Goal: Task Accomplishment & Management: Use online tool/utility

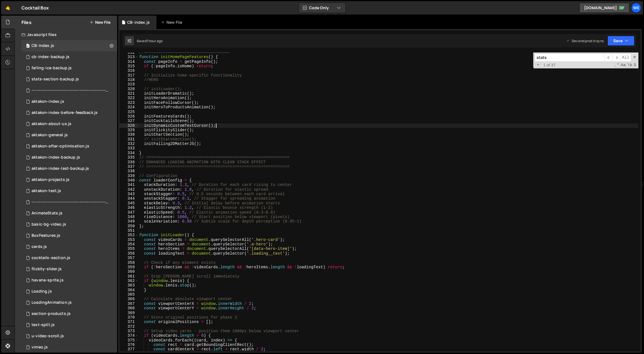
scroll to position [1420, 0]
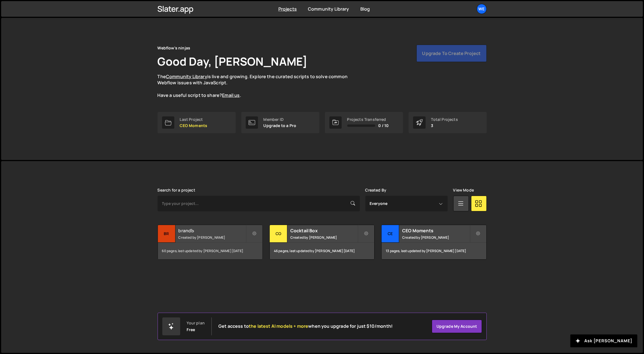
click at [218, 238] on small "Created by Georgi Tsonev" at bounding box center [212, 237] width 67 height 5
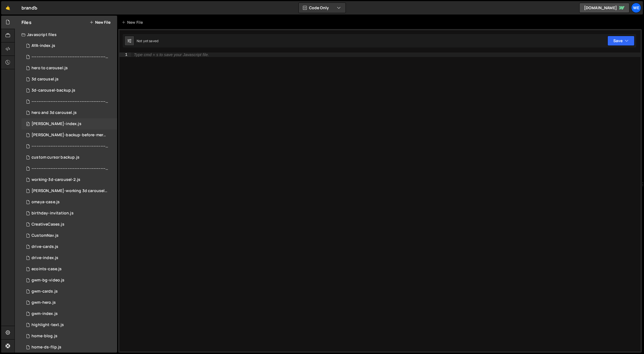
click at [54, 122] on div "[PERSON_NAME]-index.js" at bounding box center [57, 123] width 50 height 5
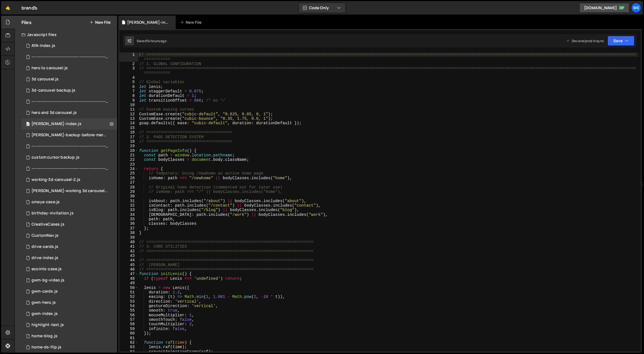
type textarea "const path = window.location.pathname;"
click at [257, 157] on div "// ============================================================================…" at bounding box center [388, 208] width 501 height 313
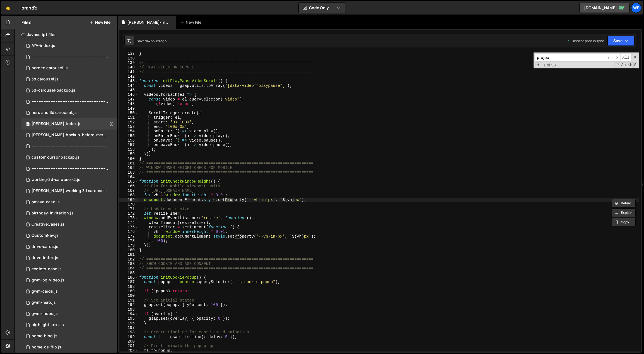
scroll to position [1434, 0]
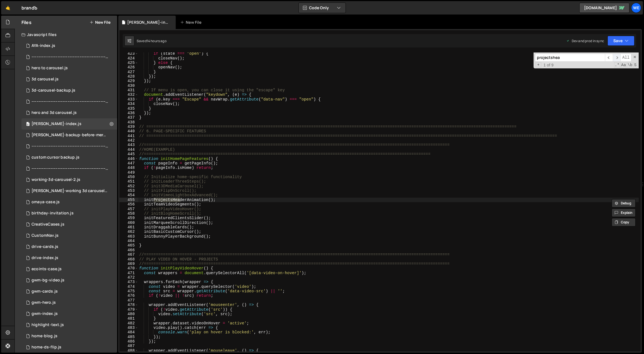
type input "projectshea"
click at [618, 57] on span "​" at bounding box center [617, 58] width 8 height 8
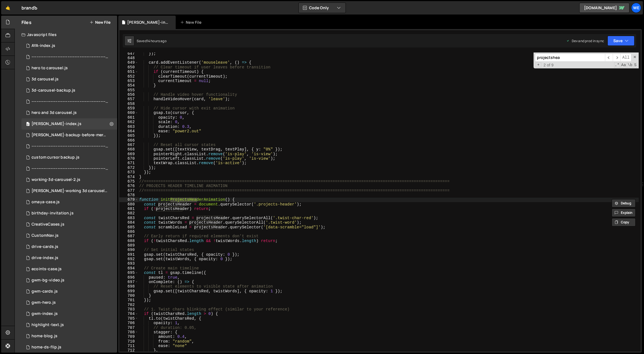
click at [216, 227] on div "}) ; card . addEventListener ( 'mouseleave' , ( ) => { // Clear timeout if user…" at bounding box center [388, 205] width 501 height 308
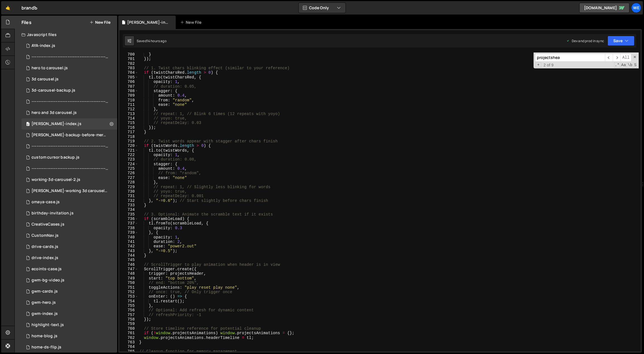
scroll to position [2369, 0]
click at [212, 279] on div "} }) ; // 1. Twist chars blinking effect (similar to your reference) if ( twist…" at bounding box center [388, 206] width 501 height 308
type textarea "start: "top bottom","
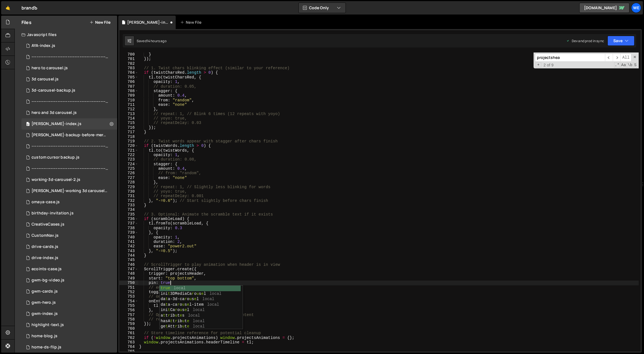
scroll to position [0, 2]
type textarea "pin: true,"
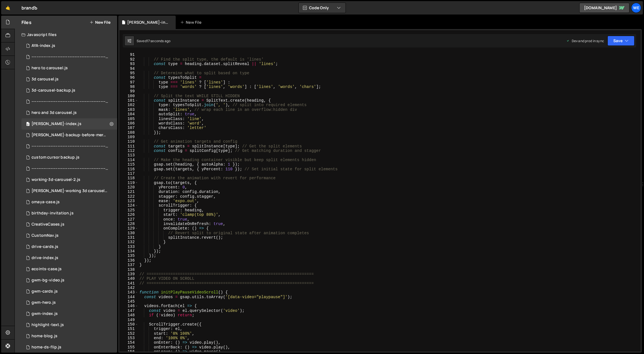
scroll to position [336, 0]
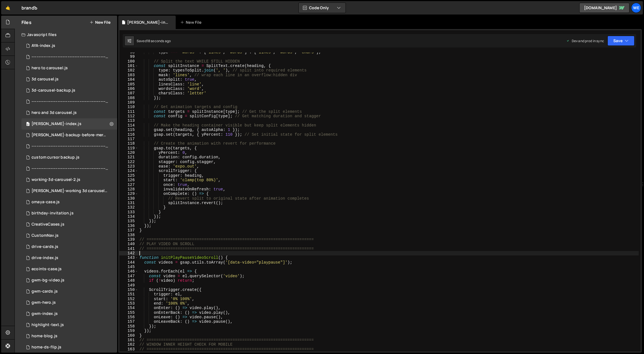
click at [204, 255] on div "type === 'words' ? [ 'lines' , 'words' ] : [ 'lines' , 'words' , 'chars' ] ; //…" at bounding box center [388, 204] width 501 height 308
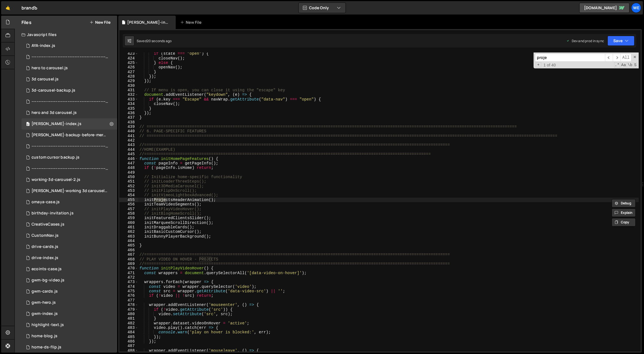
scroll to position [1433, 0]
type input "projectshea"
click at [619, 56] on span "​" at bounding box center [617, 58] width 8 height 8
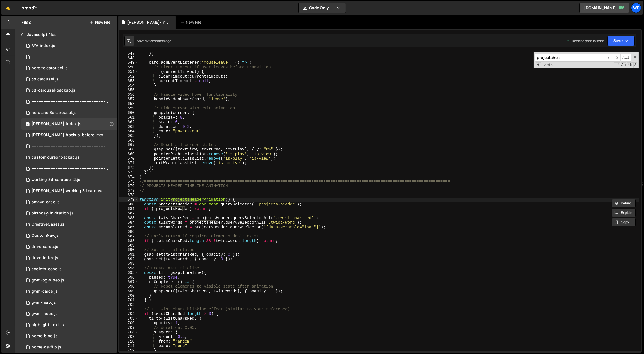
click at [190, 220] on div "}) ; card . addEventListener ( 'mouseleave' , ( ) => { // Clear timeout if user…" at bounding box center [388, 205] width 501 height 308
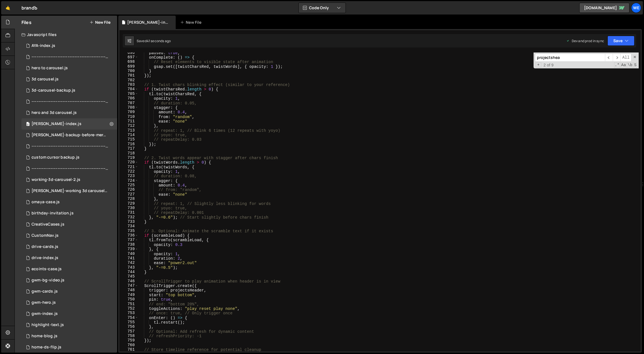
scroll to position [2375, 0]
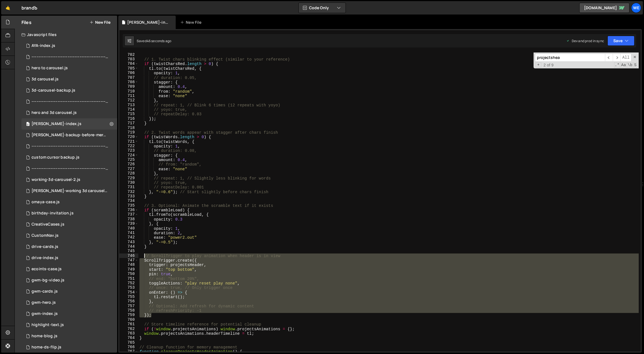
drag, startPoint x: 154, startPoint y: 315, endPoint x: 143, endPoint y: 256, distance: 60.5
click at [143, 256] on div "}) ; // 1. Twist chars blinking effect (similar to your reference) if ( twistCh…" at bounding box center [388, 202] width 501 height 308
click at [187, 270] on div "}) ; // 1. Twist chars blinking effect (similar to your reference) if ( twistCh…" at bounding box center [388, 201] width 500 height 299
click at [187, 270] on div "}) ; // 1. Twist chars blinking effect (similar to your reference) if ( twistCh…" at bounding box center [388, 202] width 501 height 308
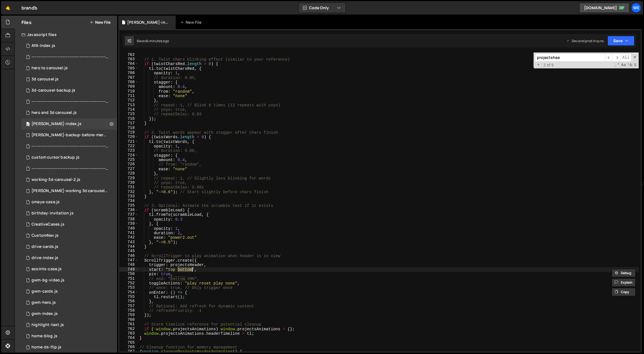
scroll to position [0, 3]
click at [216, 259] on div "}) ; // 1. Twist chars blinking effect (similar to your reference) if ( twistCh…" at bounding box center [388, 202] width 501 height 308
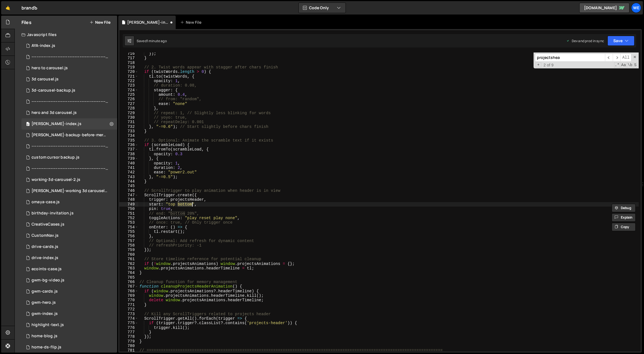
scroll to position [2423, 0]
click at [180, 208] on div "}) ; } // 2. Twist words appear with stagger after chars finish if ( twistWords…" at bounding box center [388, 205] width 501 height 308
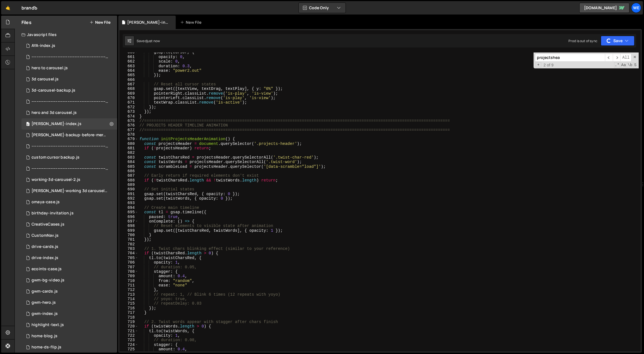
scroll to position [2235, 0]
click at [313, 214] on div "gsap . to ( cursor , { opacity : 0 , scale : 0 , duration : 0.3 , ease : "power…" at bounding box center [388, 204] width 501 height 308
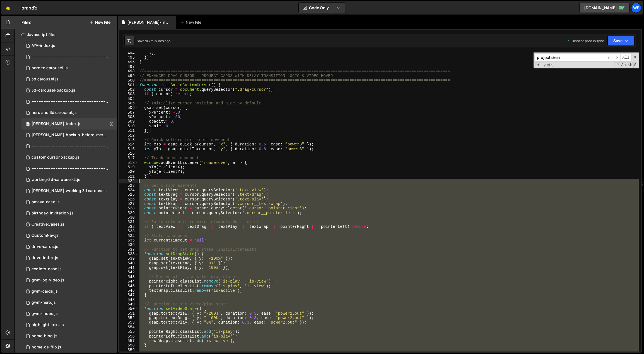
scroll to position [1655, 0]
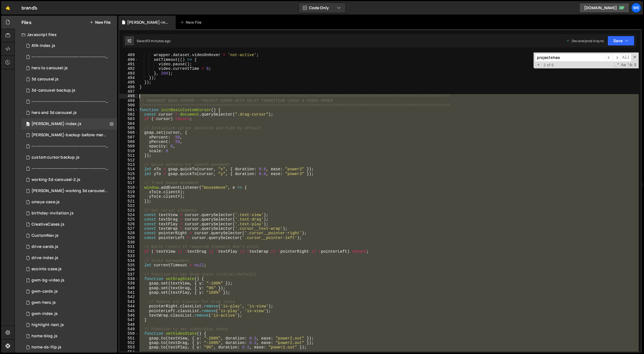
drag, startPoint x: 147, startPoint y: 317, endPoint x: 137, endPoint y: 94, distance: 223.4
click at [137, 94] on div "const tl = gsap.timeline({ 488 489 490 491 492 493 494 495 496 497 498 499 500 …" at bounding box center [379, 201] width 521 height 299
type textarea "//=============================================================================…"
click at [208, 159] on div "wrapper . addEventListener ( 'mouseleave' , ( ) => { wrapper . dataset . videoO…" at bounding box center [388, 201] width 500 height 299
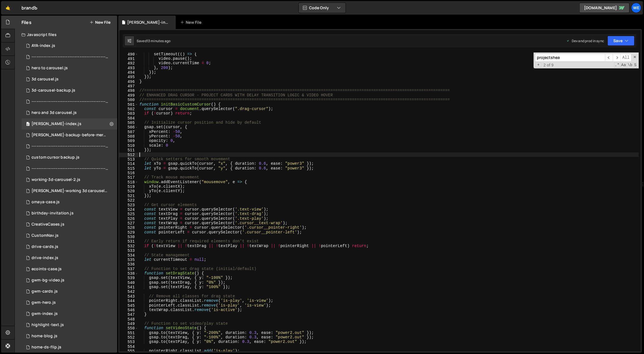
scroll to position [1659, 0]
click at [207, 178] on div "setTimeout (( ) => { video . pause ( ) ; video . currentTime = 0 ; } , 200 ) ; …" at bounding box center [388, 206] width 501 height 308
type textarea "// Track mouse movement"
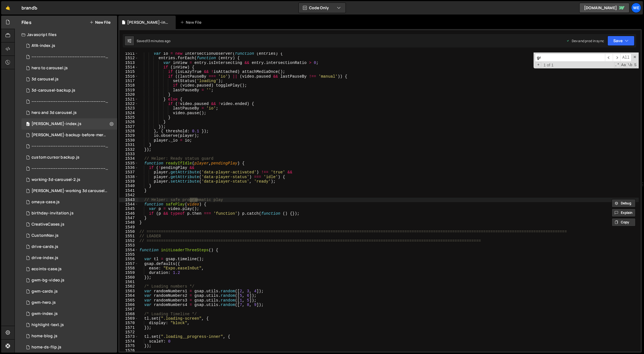
type input "g"
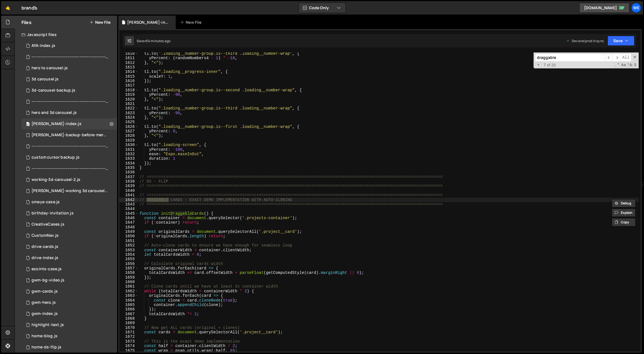
type input "draggable"
click at [186, 226] on div "tl . to ( ".loading__number-group.is--third .loading__number-wrap" , { yPercent…" at bounding box center [388, 205] width 501 height 308
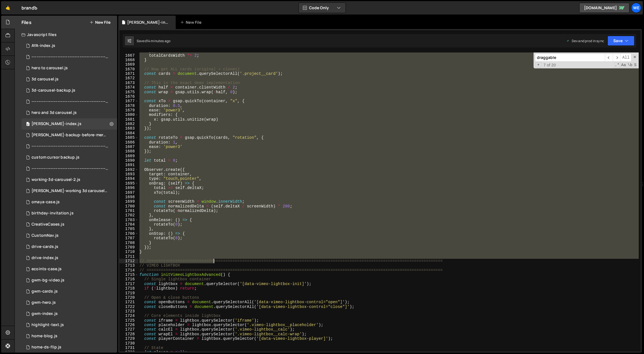
scroll to position [5710, 0]
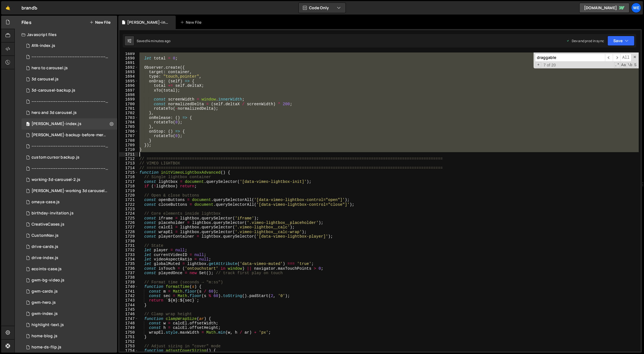
drag, startPoint x: 139, startPoint y: 194, endPoint x: 153, endPoint y: 153, distance: 43.1
click at [153, 153] on div "let total = 0 ; Observer . create ({ target : container , type : "touch,pointer…" at bounding box center [388, 206] width 501 height 308
type textarea "}"
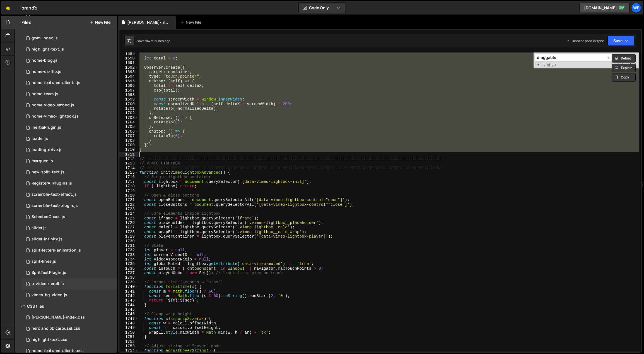
scroll to position [296, 0]
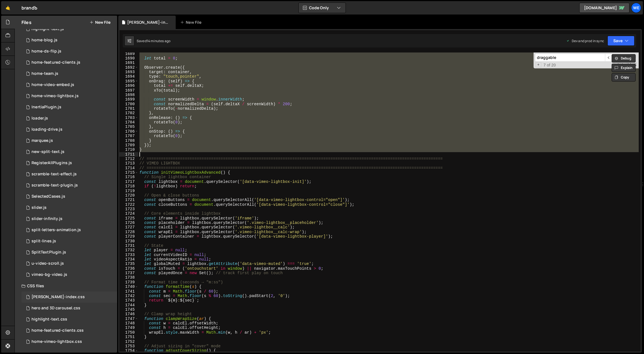
click at [46, 291] on div "branda-index.css 0" at bounding box center [69, 296] width 96 height 11
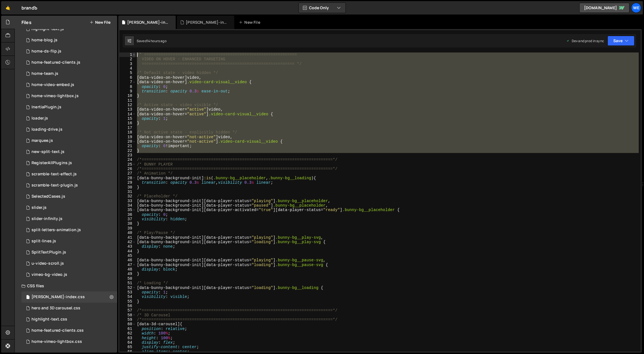
drag, startPoint x: 157, startPoint y: 153, endPoint x: 133, endPoint y: 53, distance: 102.9
click at [133, 53] on div "1 2 3 4 5 6 7 8 9 10 11 12 13 14 15 16 17 18 19 20 21 22 23 24 25 26 27 28 29 3…" at bounding box center [379, 201] width 521 height 299
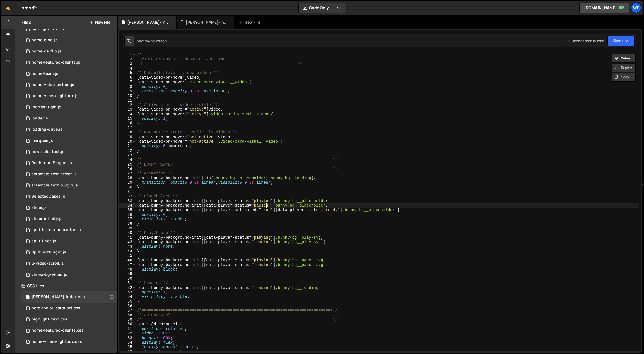
click at [265, 207] on div "/* ================================================================ VIDEO ON HO…" at bounding box center [387, 206] width 503 height 308
type textarea "[data-bunny-background-init][data-player-status="paused"] .bunny-bg__placeholde…"
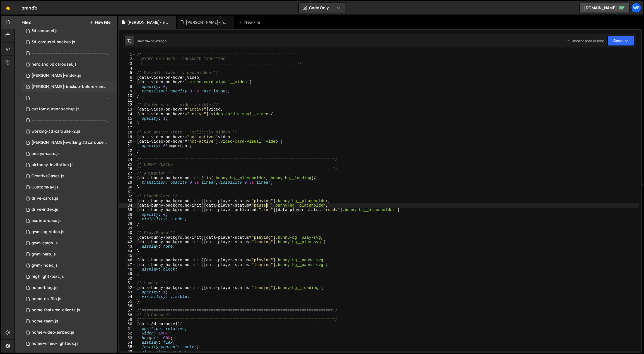
scroll to position [0, 0]
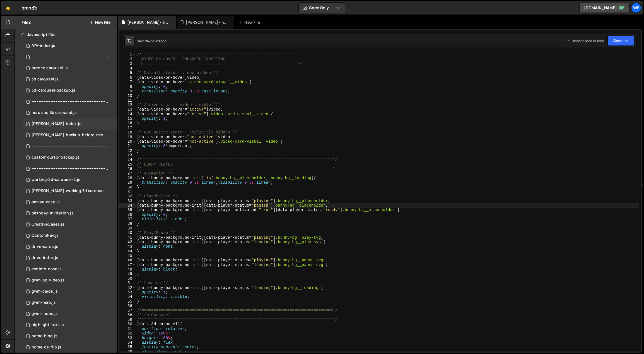
click at [54, 124] on div "branda-index.js" at bounding box center [57, 123] width 50 height 5
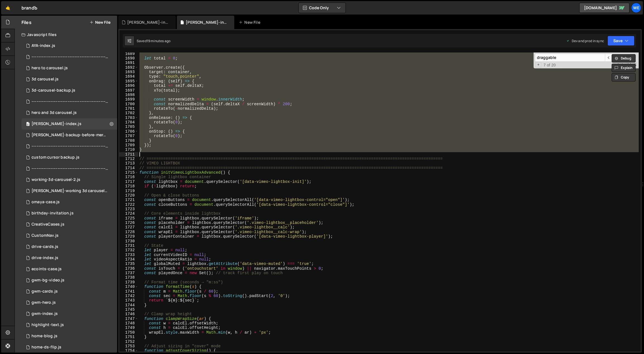
click at [249, 149] on div "let total = 0 ; Observer . create ({ target : container , type : "touch,pointer…" at bounding box center [388, 201] width 500 height 299
type textarea "}"
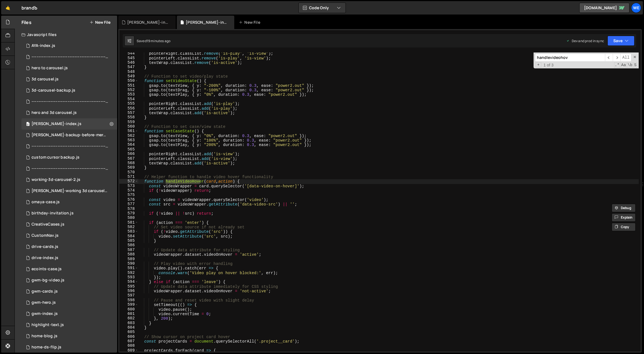
scroll to position [1862, 0]
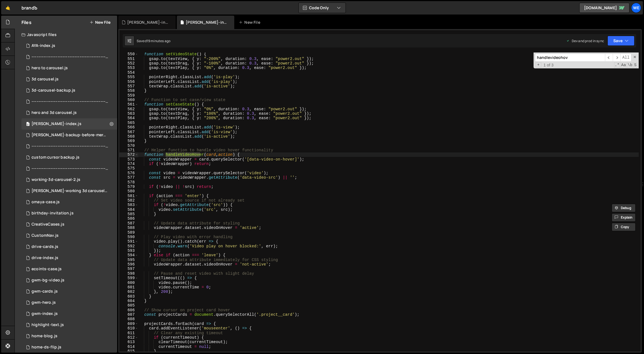
type input "handlevideohov"
click at [248, 155] on div "function setVideoState ( ) { gsap . to ( textView , { y : "-200%" , duration : …" at bounding box center [388, 206] width 501 height 308
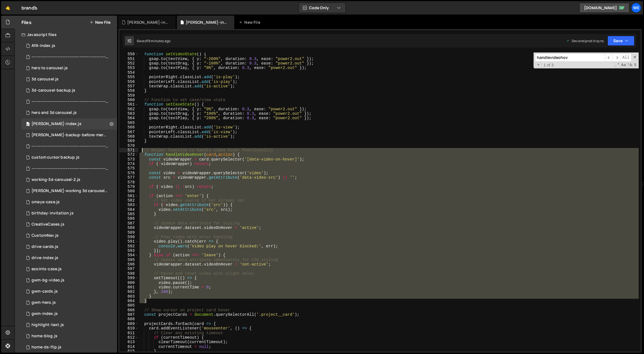
drag, startPoint x: 154, startPoint y: 302, endPoint x: 142, endPoint y: 151, distance: 151.1
click at [142, 151] on div "function setVideoState ( ) { gsap . to ( textView , { y : "-200%" , duration : …" at bounding box center [388, 206] width 501 height 308
paste textarea "}"
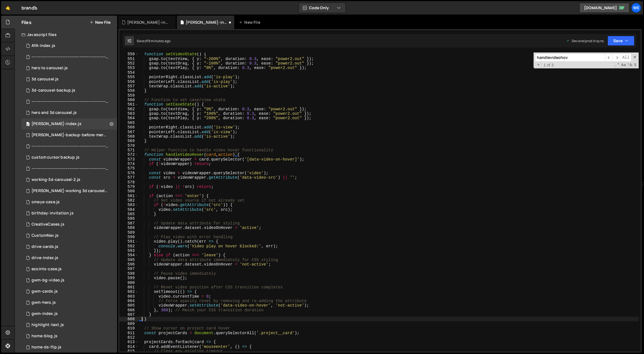
type textarea "}"
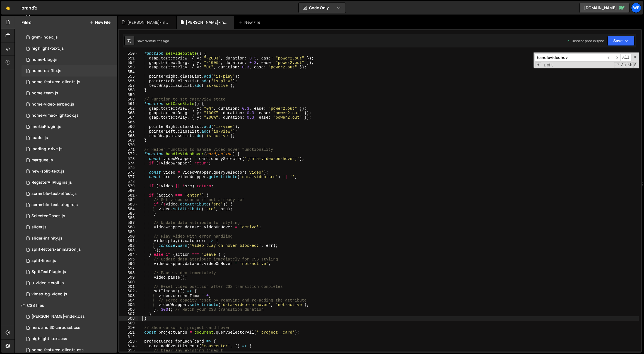
scroll to position [296, 0]
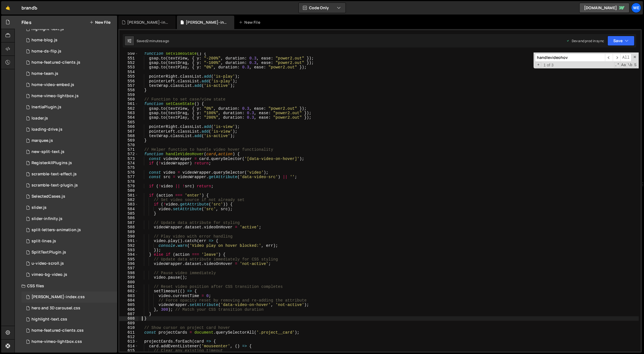
click at [56, 298] on div "branda-index.css" at bounding box center [58, 296] width 53 height 5
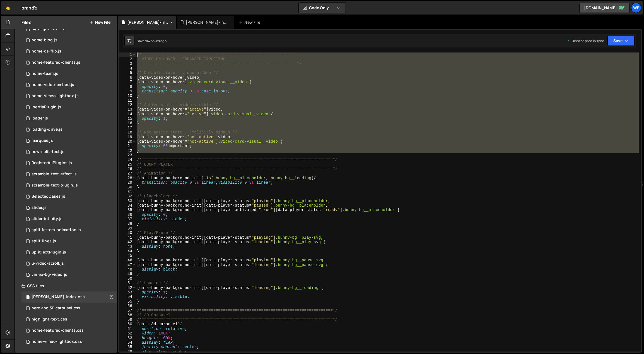
drag, startPoint x: 150, startPoint y: 153, endPoint x: 125, endPoint y: 16, distance: 139.8
click at [125, 16] on div "Debug Explain Copy branda-index.css branda-index.js New File Saved 14 hours ago…" at bounding box center [380, 184] width 524 height 337
paste textarea "}"
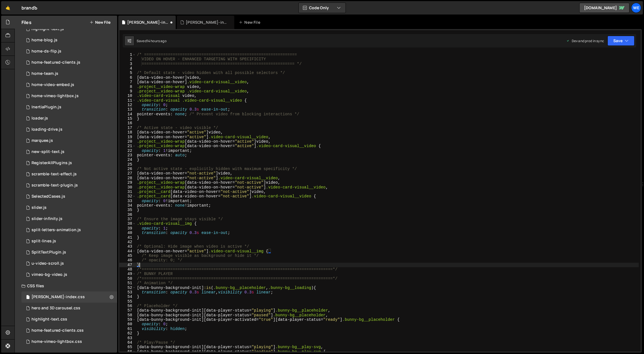
type textarea "/* opacity: 0; */"
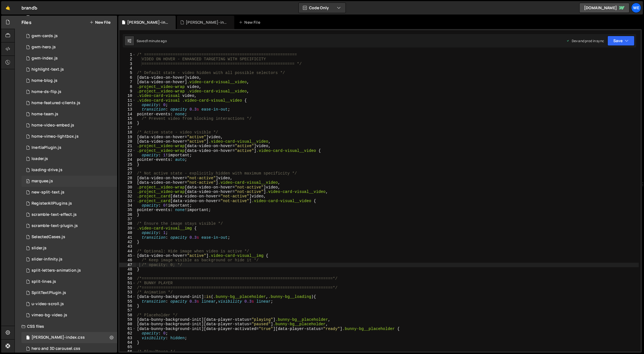
scroll to position [0, 0]
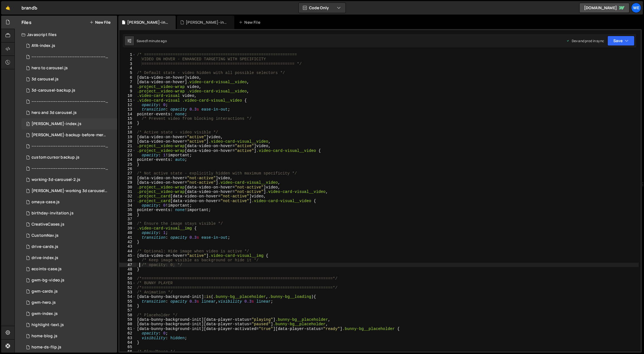
click at [49, 124] on div "branda-index.js" at bounding box center [57, 123] width 50 height 5
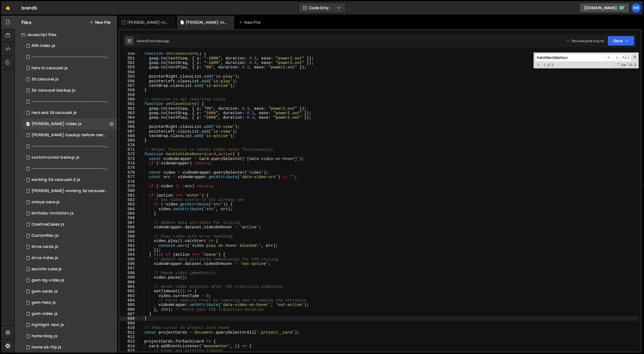
click at [104, 22] on button "New File" at bounding box center [100, 22] width 21 height 4
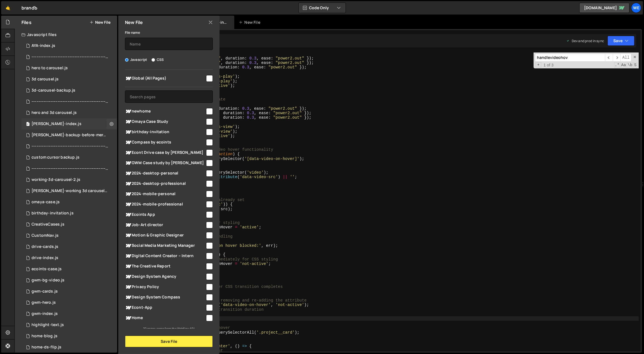
click at [78, 126] on div "0 branda-index.js 0" at bounding box center [69, 123] width 96 height 11
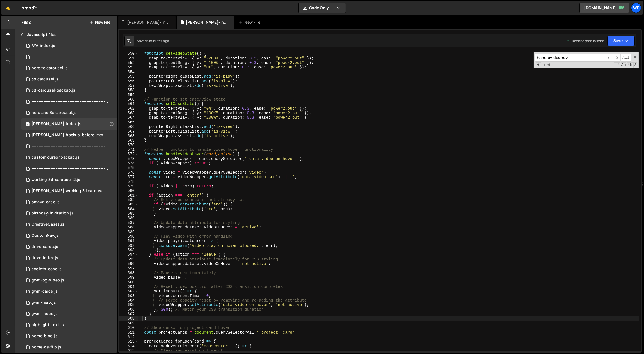
click at [100, 20] on button "New File" at bounding box center [100, 22] width 21 height 4
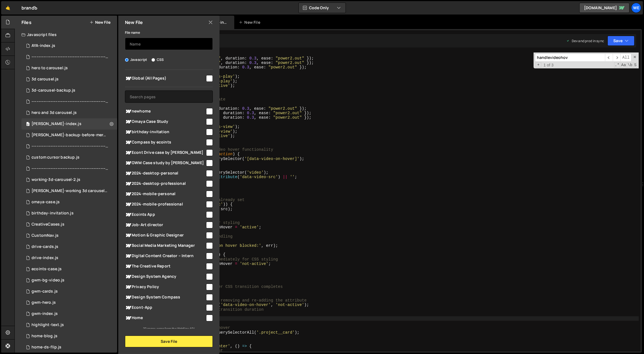
click at [169, 45] on input "text" at bounding box center [169, 44] width 88 height 12
type input "branda-backup-before-removing-clonings"
click at [167, 339] on button "Save File" at bounding box center [169, 341] width 88 height 12
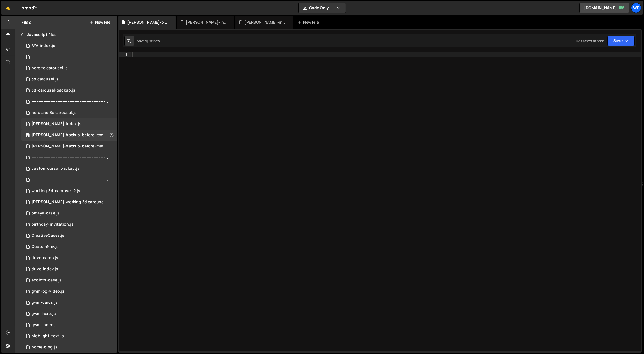
click at [56, 122] on div "branda-index.js" at bounding box center [57, 123] width 50 height 5
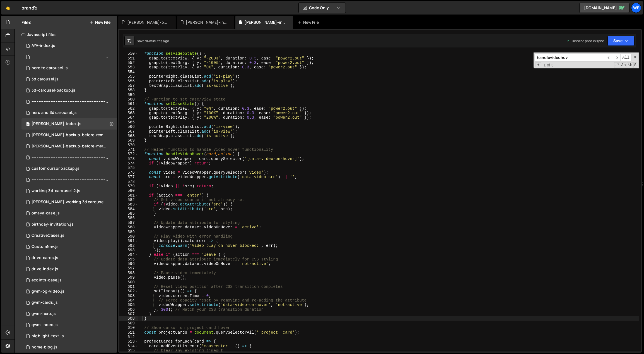
click at [311, 141] on div "function setVideoState ( ) { gsap . to ( textView , { y : "-200%" , duration : …" at bounding box center [388, 205] width 501 height 308
type textarea "initScript();"
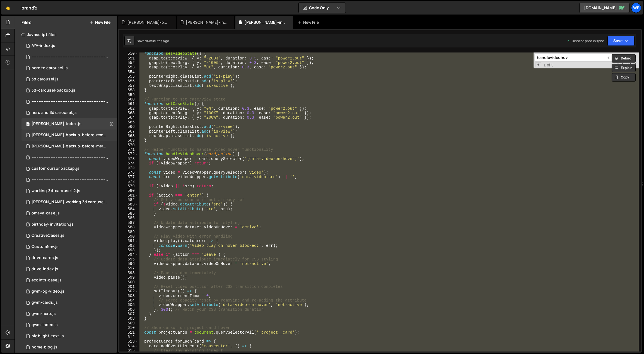
click at [64, 135] on div "branda-backup-before-removing-clonings.js" at bounding box center [70, 135] width 77 height 5
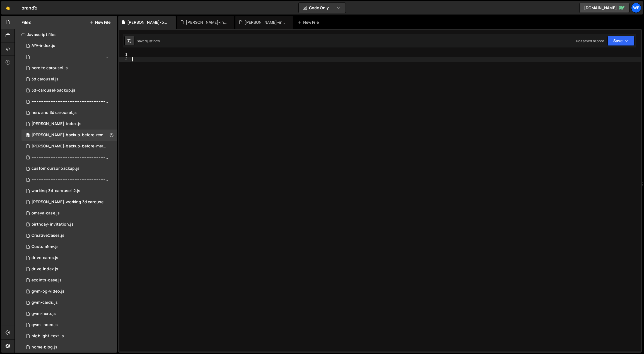
click at [302, 145] on div at bounding box center [386, 206] width 510 height 308
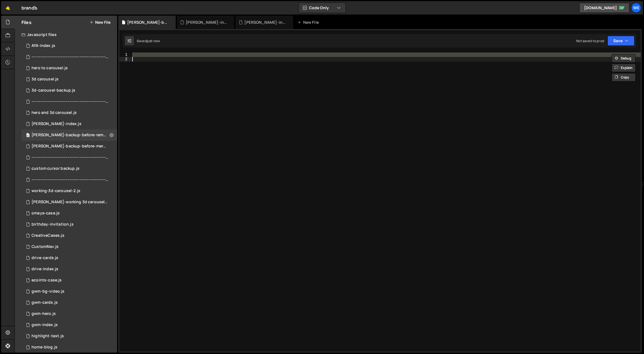
paste textarea
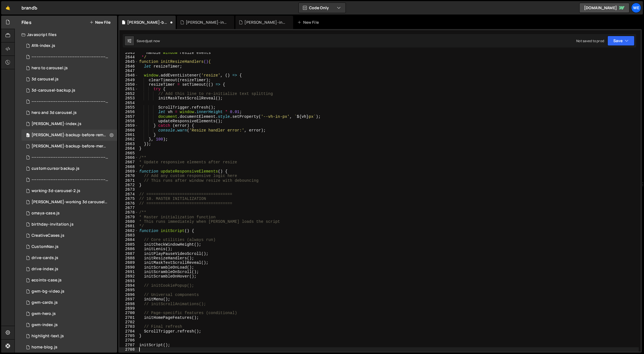
scroll to position [8843, 0]
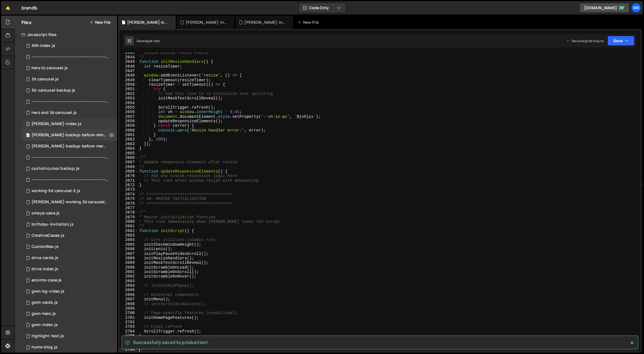
click at [68, 124] on div "0 branda-index.js 0" at bounding box center [69, 123] width 96 height 11
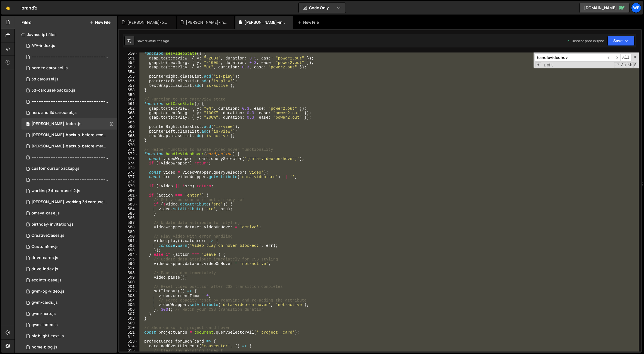
click at [214, 210] on div "function setVideoState ( ) { gsap . to ( textView , { y : "-200%" , duration : …" at bounding box center [388, 201] width 500 height 299
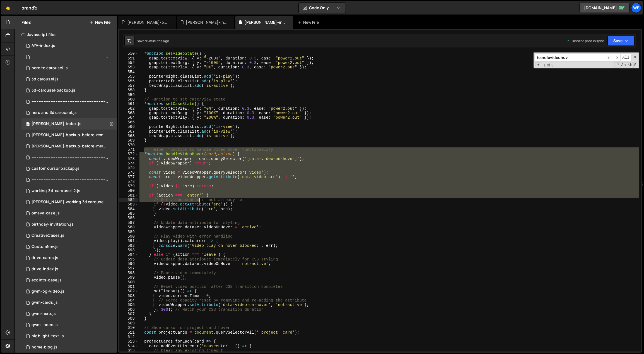
scroll to position [1879, 0]
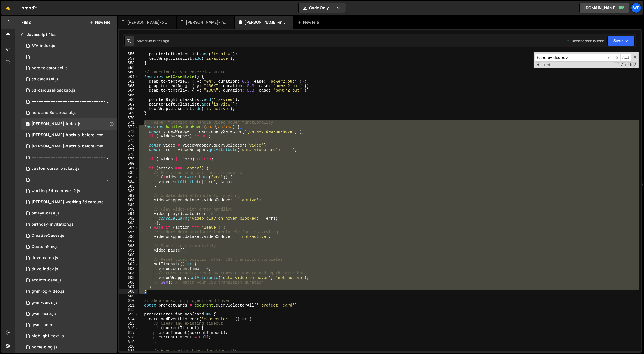
drag, startPoint x: 144, startPoint y: 150, endPoint x: 155, endPoint y: 290, distance: 140.5
click at [155, 290] on div "pointerLeft . classList . add ( 'is-play' ) ; textWrap . classList . add ( 'is-…" at bounding box center [388, 206] width 501 height 308
click at [155, 290] on div "pointerLeft . classList . add ( 'is-play' ) ; textWrap . classList . add ( 'is-…" at bounding box center [388, 201] width 500 height 299
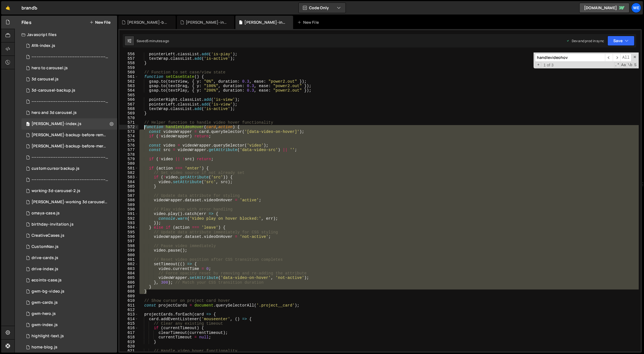
drag, startPoint x: 155, startPoint y: 290, endPoint x: 143, endPoint y: 122, distance: 168.1
click at [143, 122] on div "pointerLeft . classList . add ( 'is-play' ) ; textWrap . classList . add ( 'is-…" at bounding box center [388, 206] width 501 height 308
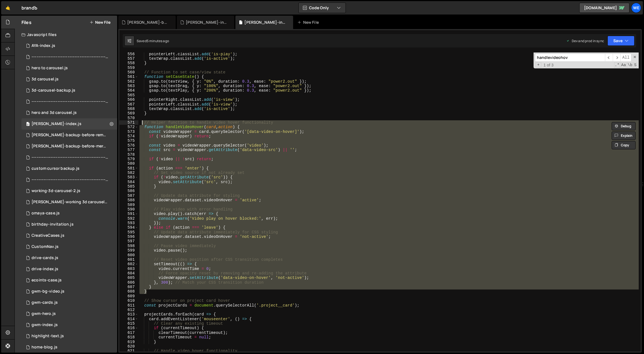
paste textarea "}"
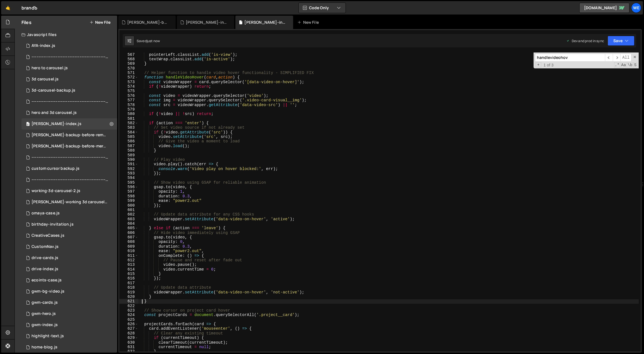
scroll to position [1924, 0]
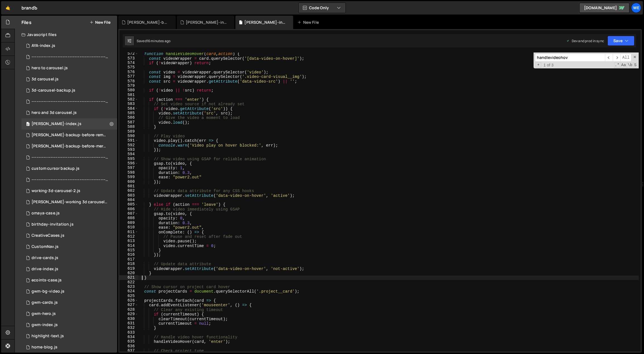
click at [303, 222] on div "function handleVideoHover ( card , action ) { const videoWrapper = card . query…" at bounding box center [388, 206] width 501 height 308
click at [201, 268] on div "function handleVideoHover ( card , action ) { const videoWrapper = card . query…" at bounding box center [388, 206] width 501 height 308
type textarea "videoWrapper.setAttribute('data-video-on-hover', 'not-active');"
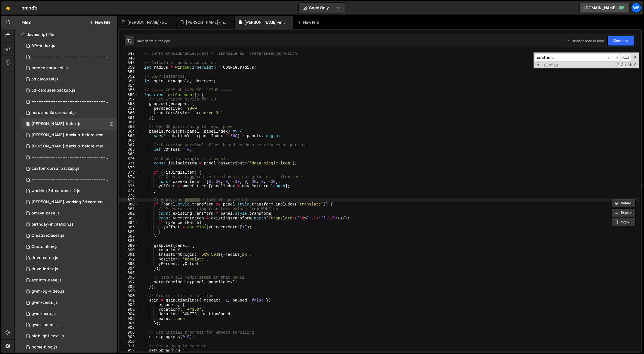
scroll to position [1444, 0]
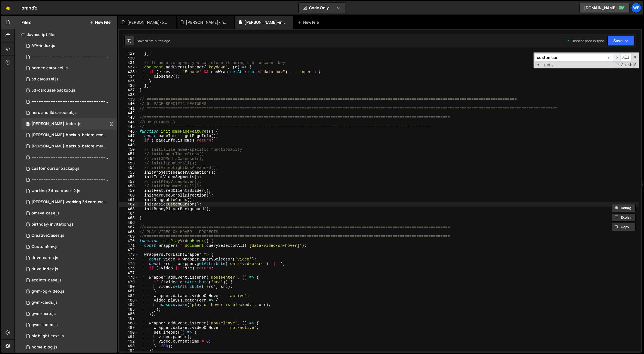
type input "customcur"
click at [615, 56] on span "​" at bounding box center [617, 58] width 8 height 8
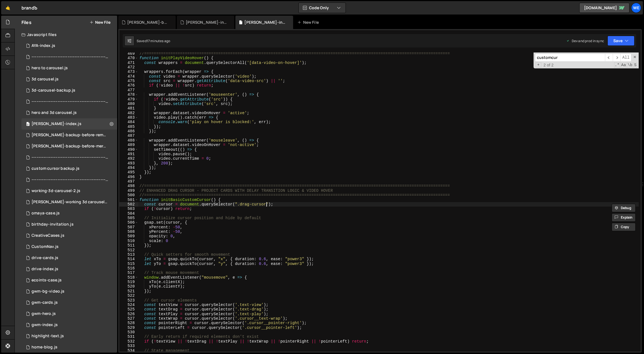
click at [268, 204] on div "//=============================================================================…" at bounding box center [388, 205] width 501 height 308
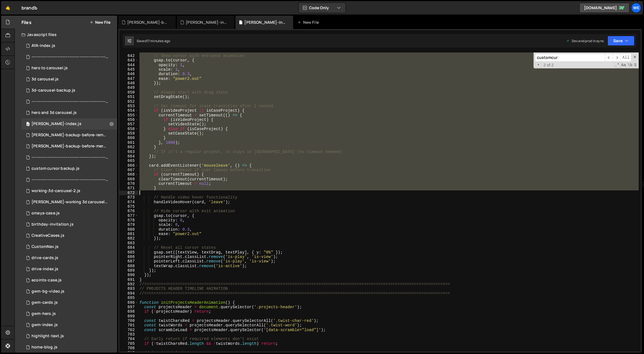
scroll to position [2229, 0]
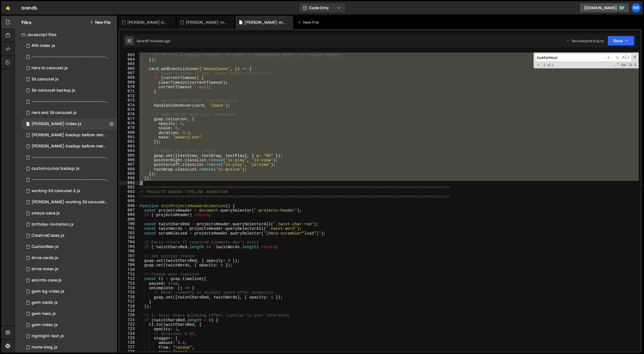
drag, startPoint x: 145, startPoint y: 130, endPoint x: 158, endPoint y: 183, distance: 54.1
click at [158, 183] on div "} // If it's a regular project, it stays in drag state (no timeout needed) }) ;…" at bounding box center [388, 202] width 501 height 308
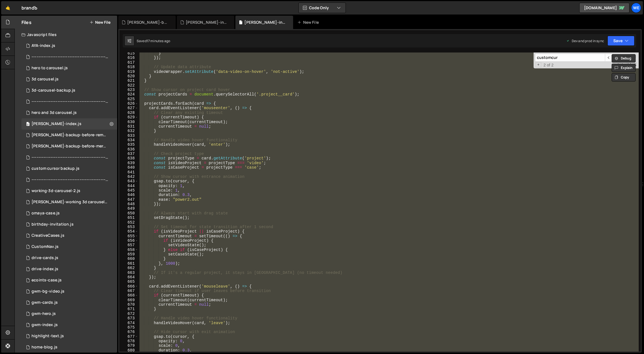
click at [273, 230] on div "} }) ; // Update data attribute videoWrapper . setAttribute ( 'data-video-on-ho…" at bounding box center [388, 201] width 500 height 299
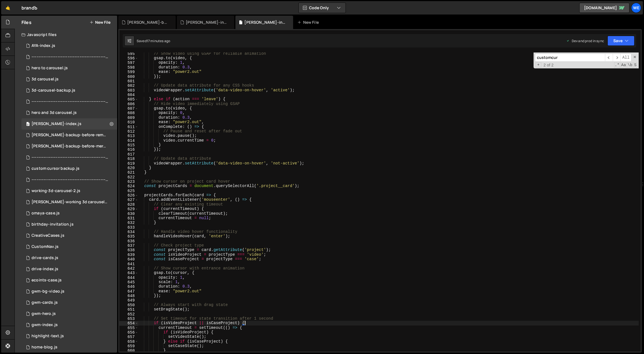
scroll to position [2001, 0]
click at [287, 206] on div "// Show video using GSAP for reliable animation gsap . to ( video , { opacity :…" at bounding box center [388, 205] width 501 height 308
type textarea "// Clear any existing timeout"
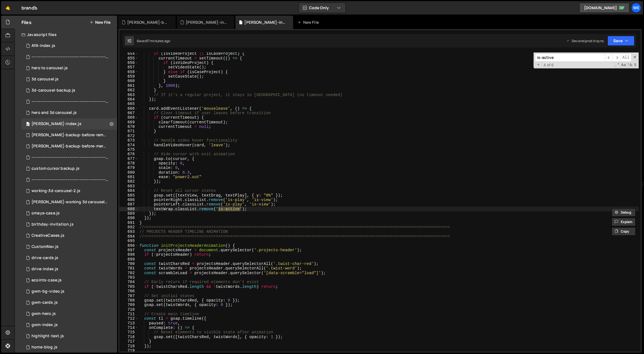
type input "is-active"
click at [259, 212] on div "if ( isVideoProject || isCaseProject ) { currentTimeout = setTimeout (( ) => { …" at bounding box center [388, 205] width 501 height 308
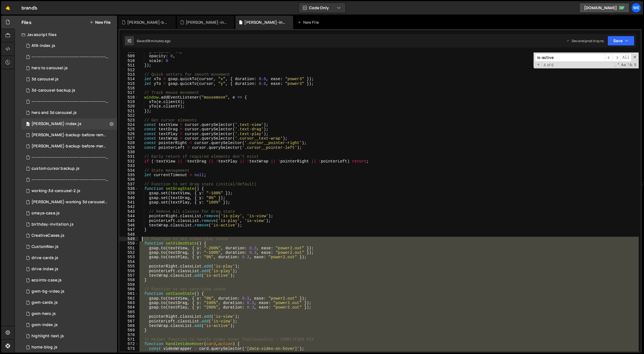
scroll to position [1644, 0]
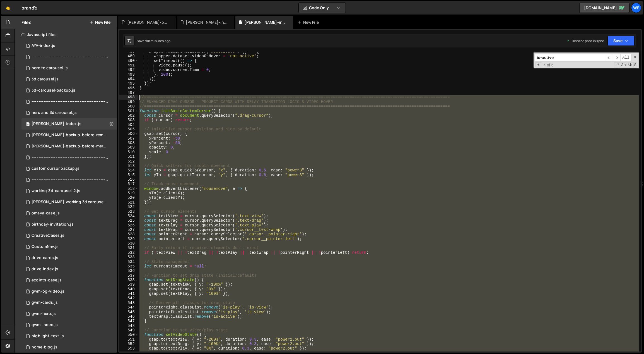
drag, startPoint x: 146, startPoint y: 314, endPoint x: 139, endPoint y: 96, distance: 218.5
click at [139, 96] on div "wrapper . addEventListener ( 'mouseleave' , ( ) => { wrapper . dataset . videoO…" at bounding box center [388, 203] width 501 height 308
click at [302, 157] on div "wrapper . addEventListener ( 'mouseleave' , ( ) => { wrapper . dataset . videoO…" at bounding box center [388, 201] width 500 height 299
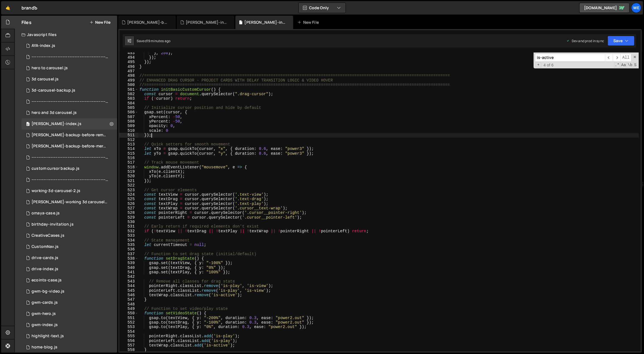
scroll to position [1679, 0]
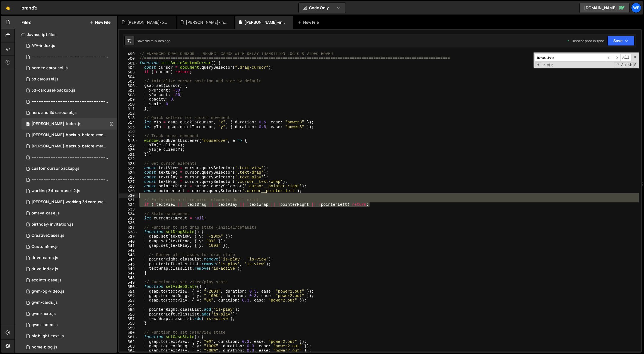
drag, startPoint x: 377, startPoint y: 205, endPoint x: 143, endPoint y: 194, distance: 234.3
click at [143, 194] on div "// ENHANCED DRAG CURSOR - PROJECT CARDS WITH DELAY TRANSITION LOGIC & VIDEO HOV…" at bounding box center [388, 206] width 501 height 308
paste textarea "if (!textView || !textDrag || !textPlay || !textWrap || !pointerRight || !point…"
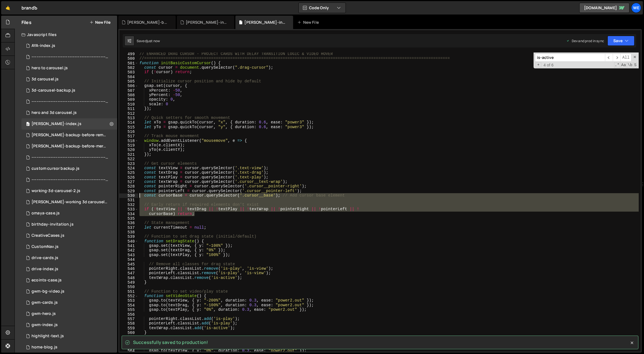
drag, startPoint x: 141, startPoint y: 207, endPoint x: 137, endPoint y: 196, distance: 12.1
click at [137, 196] on div "if (!textView || !textDrag || !textPlay || !textWrap || !pointerRight || !point…" at bounding box center [379, 201] width 521 height 299
paste textarea "if (!textView || !textDrag || !textPlay || !textWrap || !pointerRight || !point…"
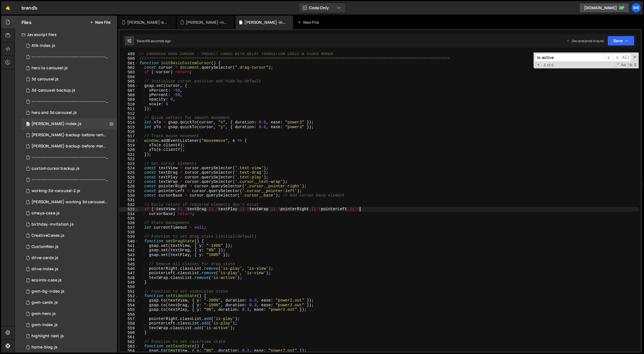
click at [202, 148] on div "// ENHANCED DRAG CURSOR - PROJECT CARDS WITH DELAY TRANSITION LOGIC & VIDEO HOV…" at bounding box center [388, 206] width 501 height 308
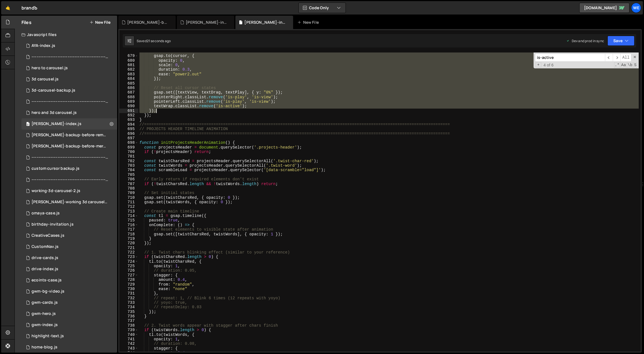
scroll to position [2280, 0]
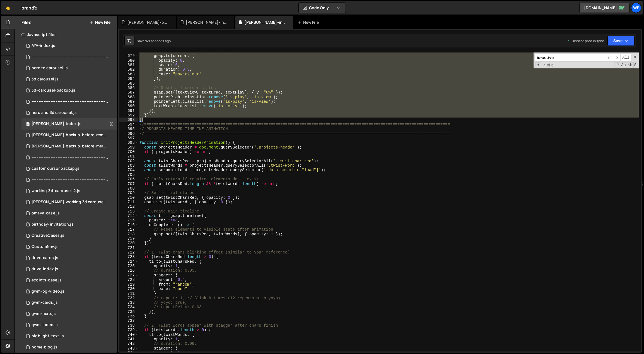
drag, startPoint x: 139, startPoint y: 75, endPoint x: 160, endPoint y: 121, distance: 49.8
click at [160, 121] on div "// Hide cursor with exit animation gsap . to ( cursor , { opacity : 0 , scale :…" at bounding box center [388, 203] width 501 height 308
paste textarea
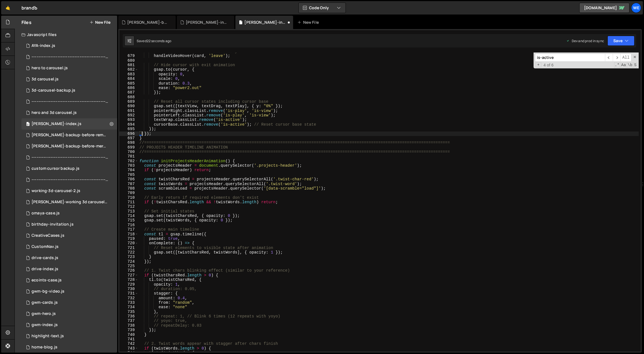
type textarea "});"
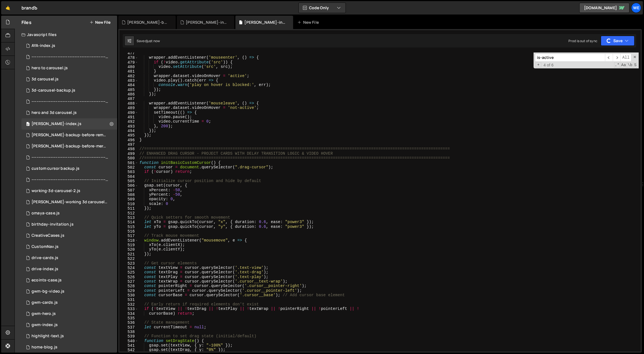
scroll to position [1553, 0]
